Goal: Task Accomplishment & Management: Complete application form

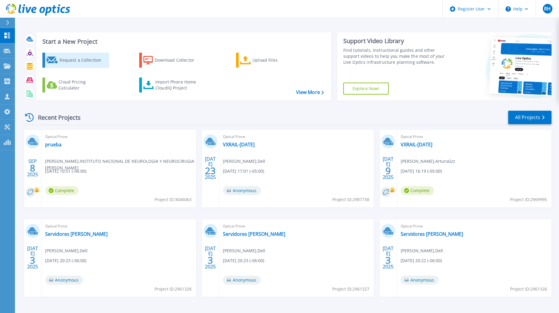
click at [88, 60] on div "Request a Collection" at bounding box center [83, 60] width 48 height 12
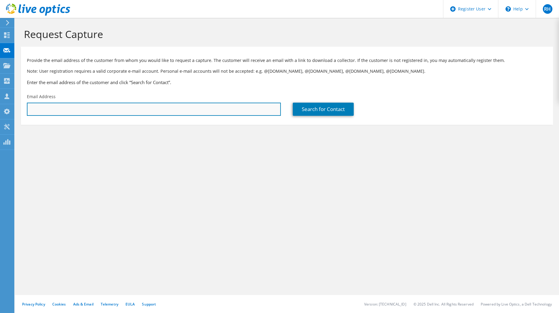
click at [182, 114] on input "text" at bounding box center [154, 109] width 254 height 13
paste input "edson.sanchez@aleatica.com"
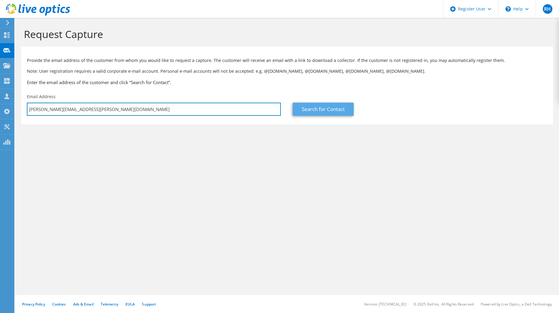
type input "edson.sanchez@aleatica.com"
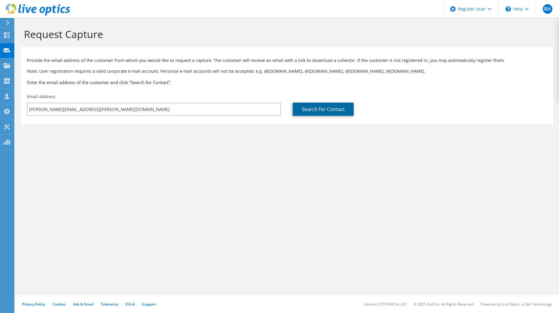
click at [303, 110] on link "Search for Contact" at bounding box center [323, 109] width 61 height 13
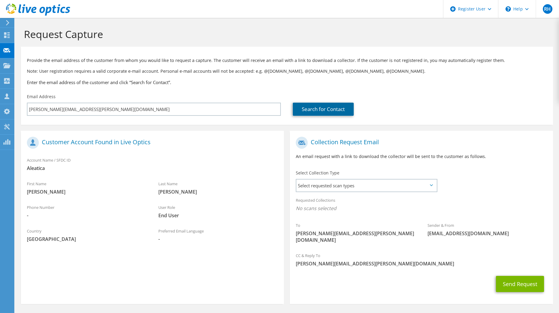
scroll to position [14, 0]
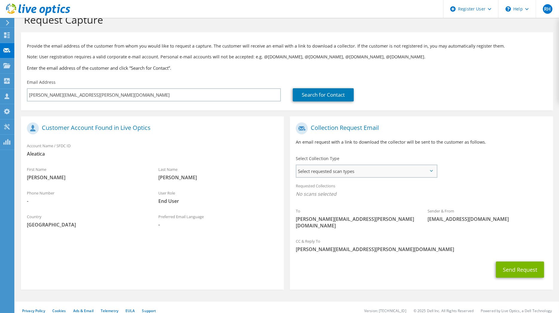
click at [351, 172] on span "Select requested scan types" at bounding box center [367, 171] width 140 height 12
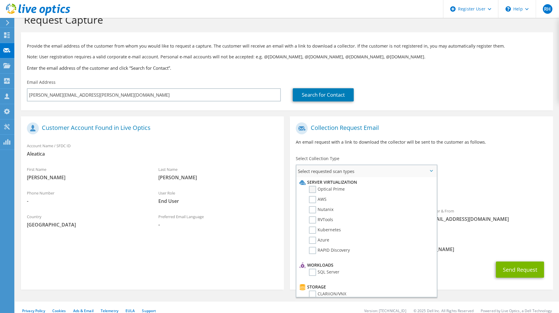
click at [314, 187] on label "Optical Prime" at bounding box center [327, 189] width 36 height 7
click at [0, 0] on input "Optical Prime" at bounding box center [0, 0] width 0 height 0
click at [312, 220] on label "RVTools" at bounding box center [321, 219] width 24 height 7
click at [0, 0] on input "RVTools" at bounding box center [0, 0] width 0 height 0
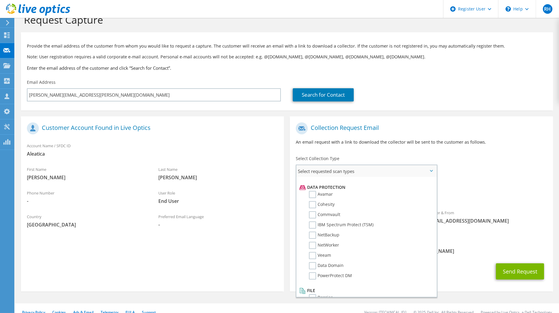
scroll to position [0, 0]
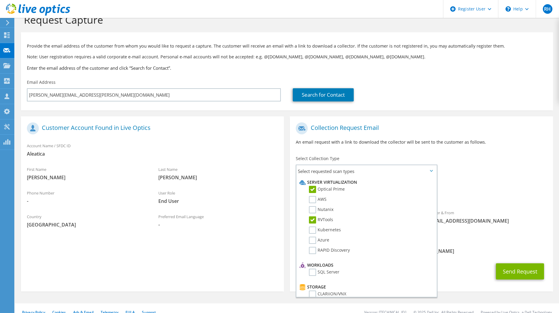
click at [499, 204] on div "Requested Collections No scans selected Optical Prime RVTools" at bounding box center [421, 192] width 263 height 27
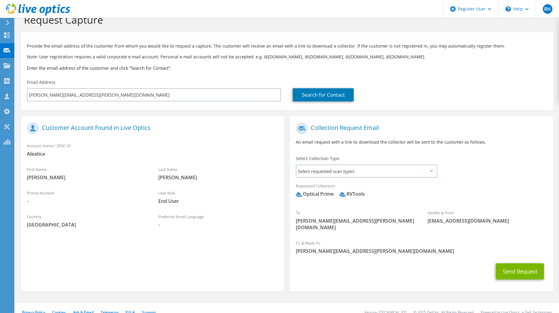
scroll to position [16, 0]
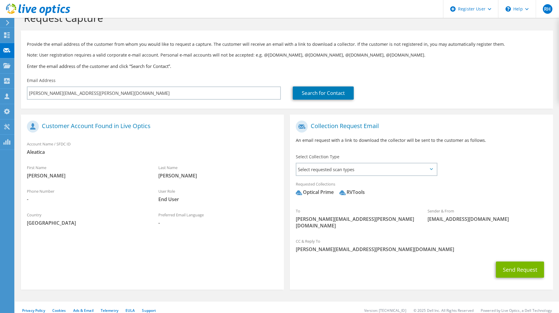
click at [351, 163] on span "Select requested scan types" at bounding box center [367, 169] width 140 height 12
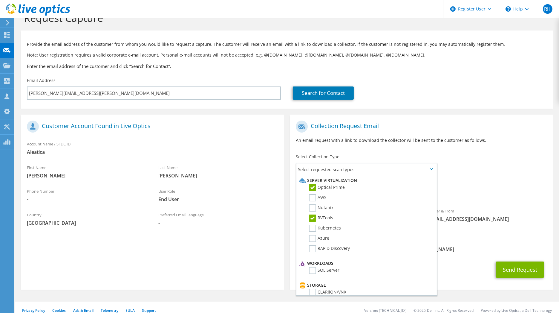
click at [351, 163] on span "Select requested scan types" at bounding box center [367, 169] width 140 height 12
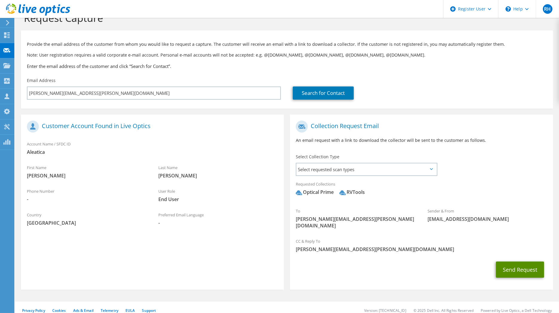
click at [513, 266] on button "Send Request" at bounding box center [520, 269] width 48 height 16
